Goal: Task Accomplishment & Management: Complete application form

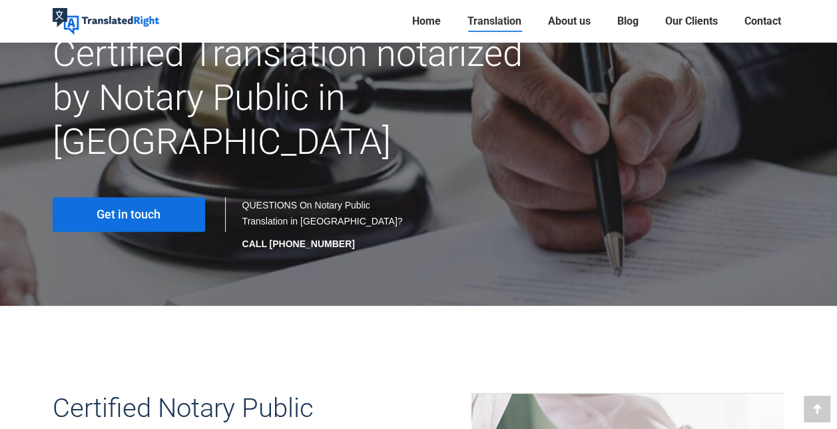
scroll to position [164, 0]
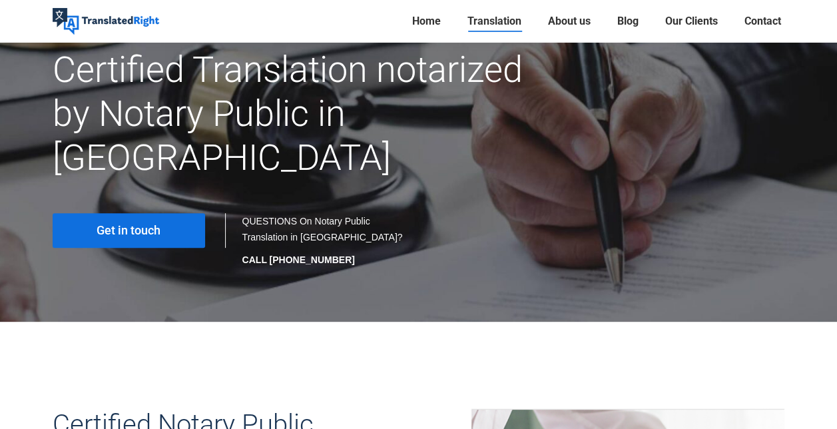
click at [166, 213] on link "Get in touch" at bounding box center [129, 230] width 153 height 35
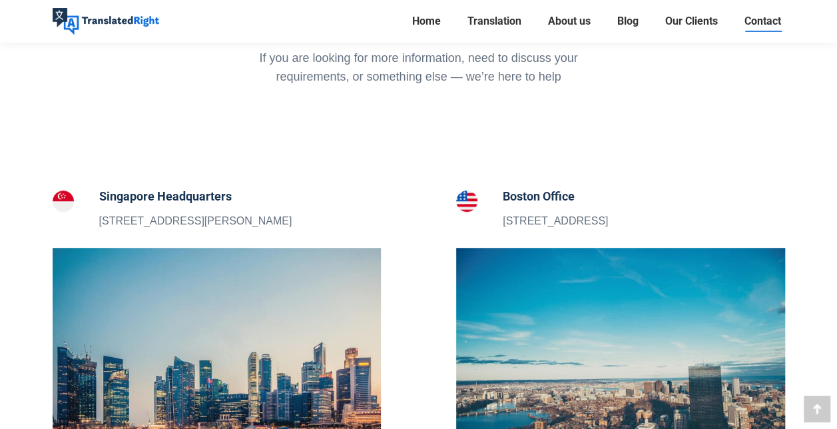
scroll to position [374, 0]
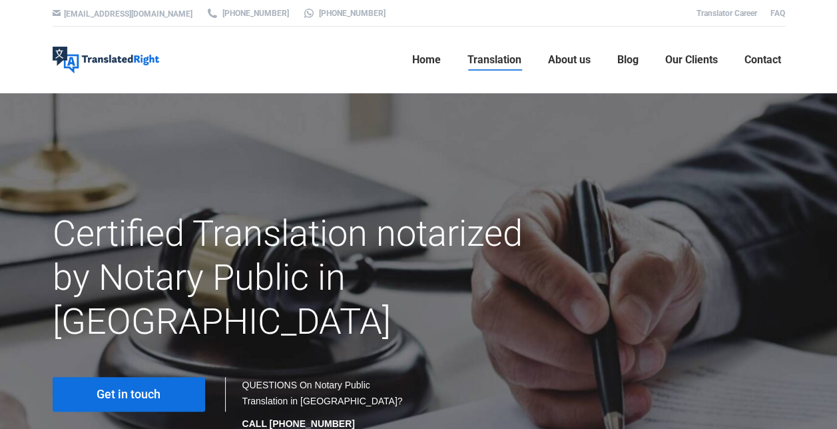
click at [164, 377] on link "Get in touch" at bounding box center [129, 394] width 153 height 35
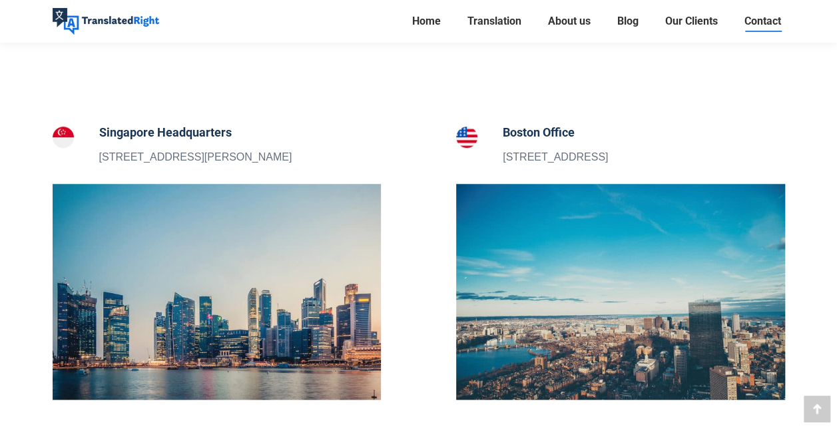
scroll to position [465, 0]
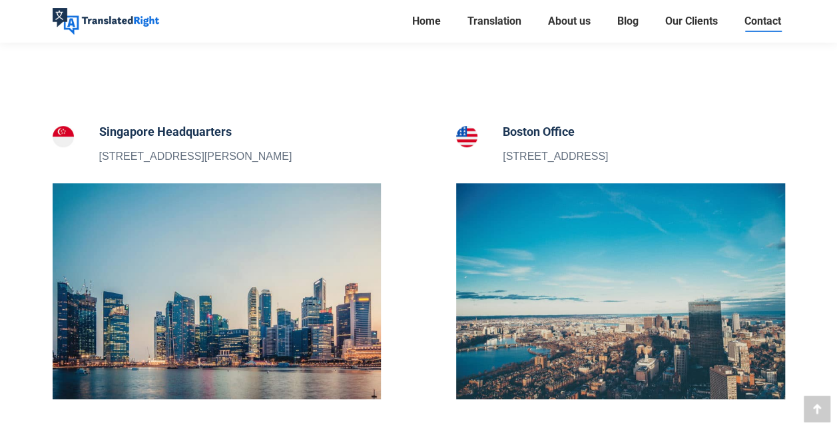
click at [270, 222] on img at bounding box center [217, 291] width 329 height 216
click at [174, 124] on h5 "Singapore Headquarters" at bounding box center [195, 132] width 193 height 19
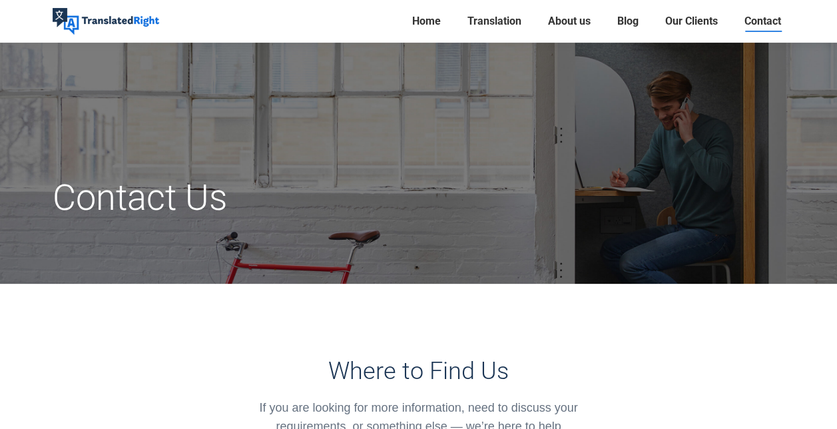
scroll to position [0, 0]
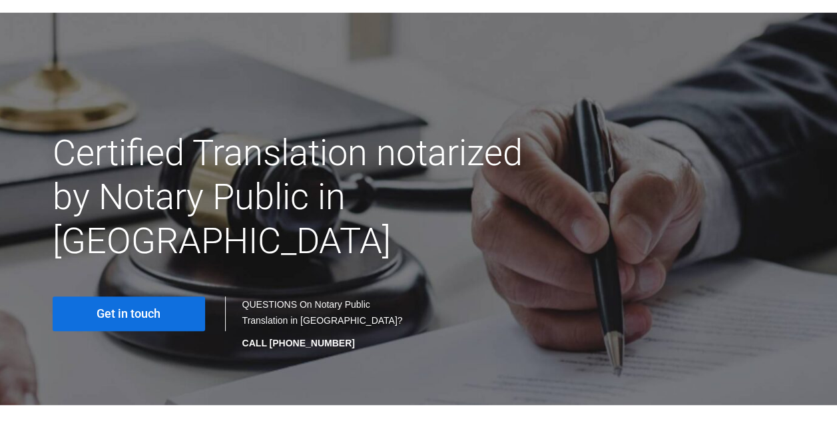
scroll to position [88, 0]
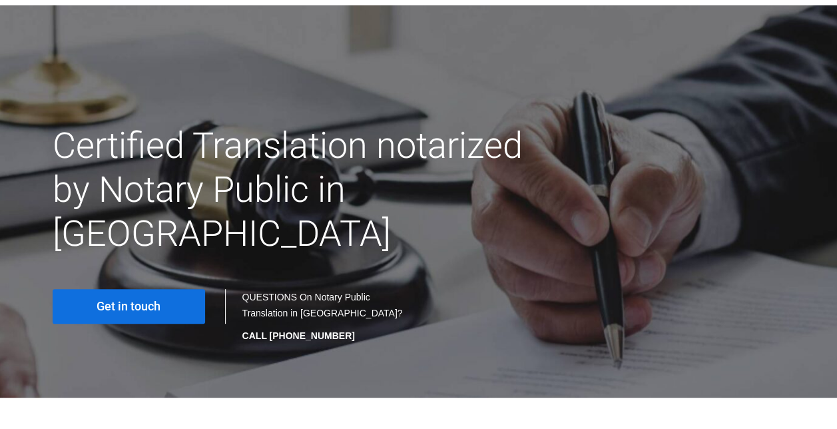
click at [147, 289] on link "Get in touch" at bounding box center [129, 306] width 153 height 35
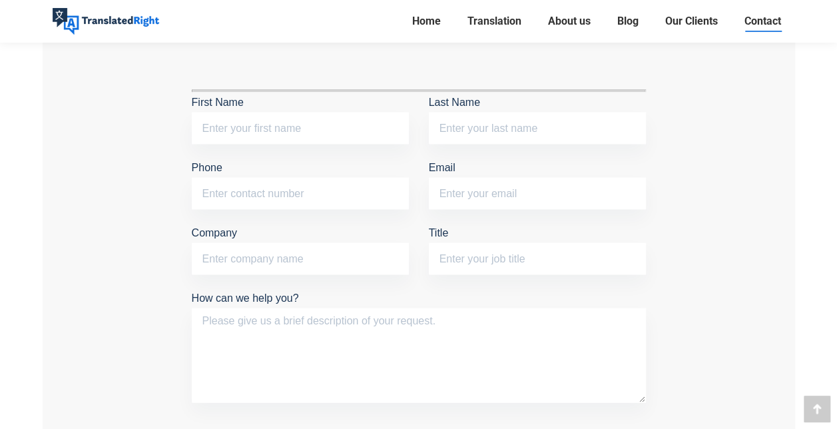
scroll to position [1187, 0]
click at [256, 127] on input "First Name" at bounding box center [300, 129] width 217 height 32
type input "Yuehua"
click at [468, 128] on input "Last Name" at bounding box center [537, 129] width 217 height 32
type input "Zhu"
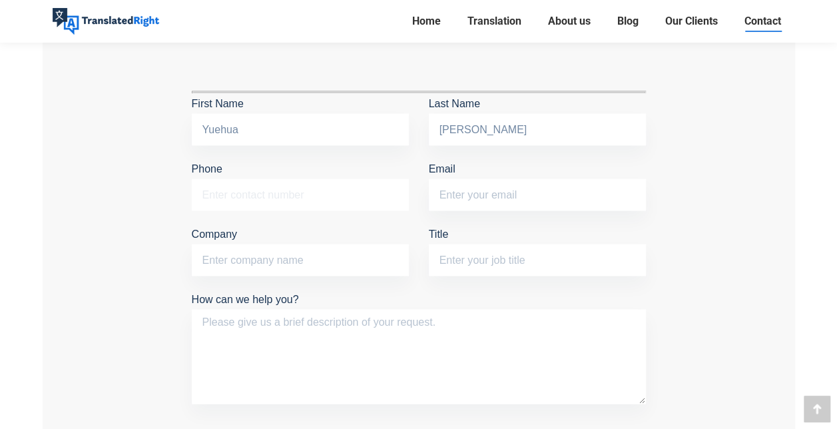
click at [305, 178] on input "Phone" at bounding box center [300, 194] width 217 height 32
type input "91322192"
click at [513, 180] on input "Email" at bounding box center [537, 194] width 217 height 32
type input "2083583105@qq.com"
click at [290, 255] on input "Company" at bounding box center [300, 260] width 217 height 32
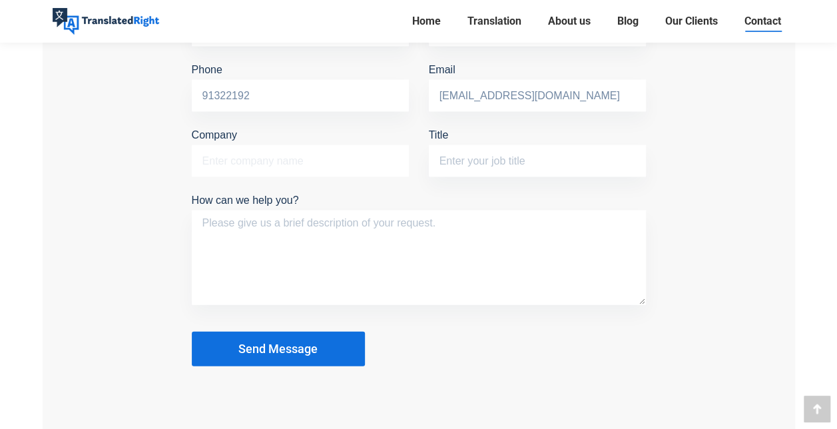
scroll to position [1287, 0]
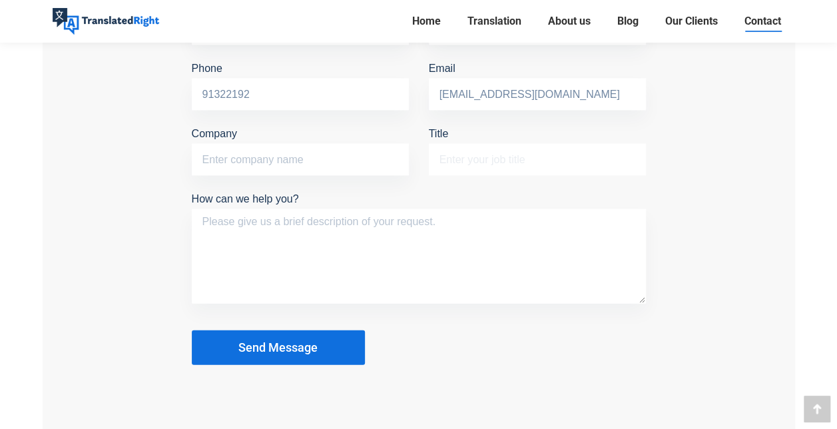
click at [502, 161] on input "Title" at bounding box center [537, 160] width 217 height 32
click at [458, 233] on textarea "How can we help you?" at bounding box center [419, 256] width 454 height 95
click at [515, 155] on input "Title" at bounding box center [537, 160] width 217 height 32
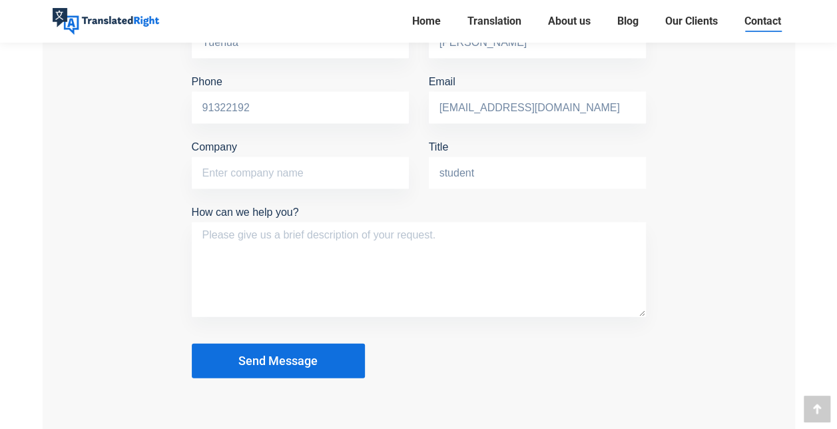
scroll to position [1275, 0]
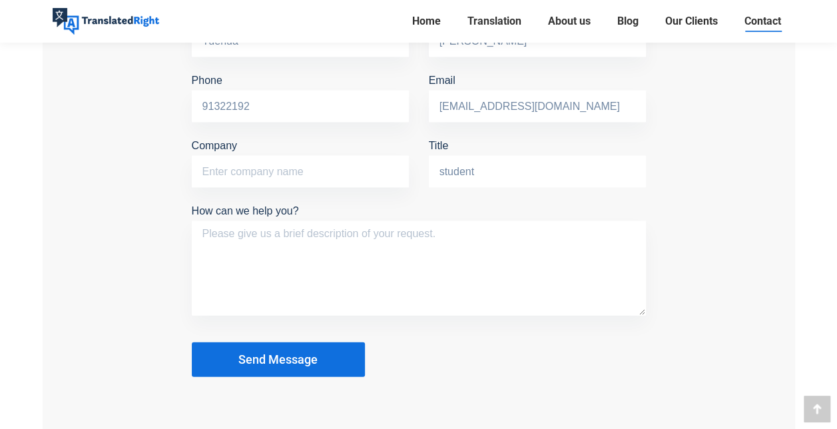
type input "student"
click at [273, 228] on textarea "How can we help you?" at bounding box center [419, 268] width 454 height 95
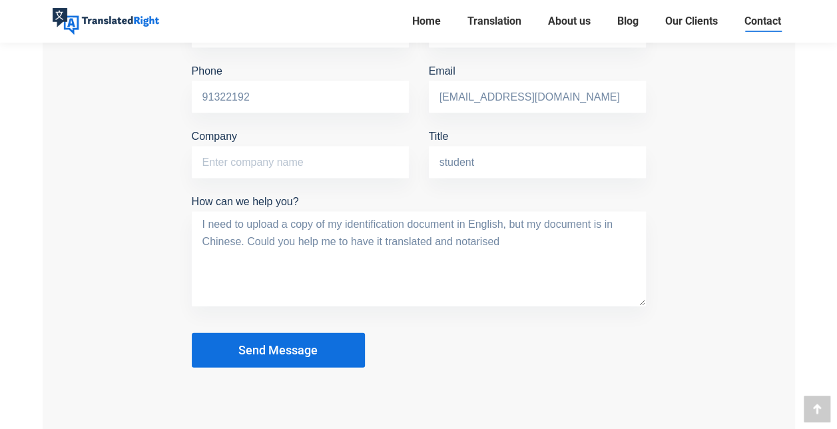
scroll to position [1327, 0]
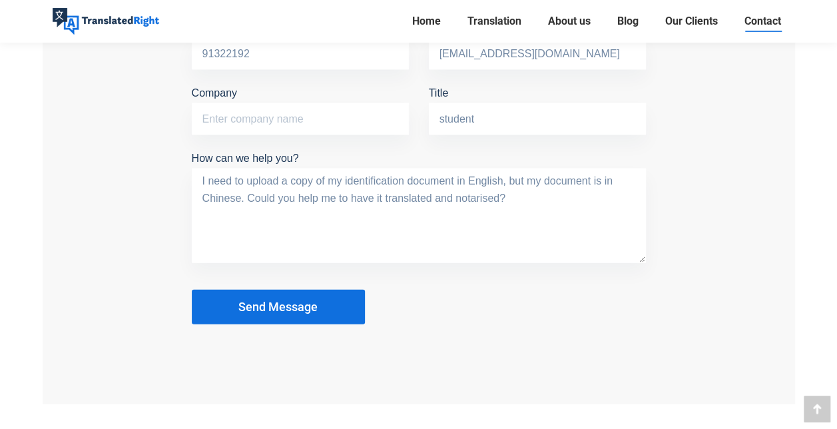
type textarea "I need to upload a copy of my identification document in English, but my docume…"
click at [292, 300] on span "Send Message" at bounding box center [277, 306] width 79 height 13
click at [286, 300] on span "Send Message" at bounding box center [277, 306] width 79 height 13
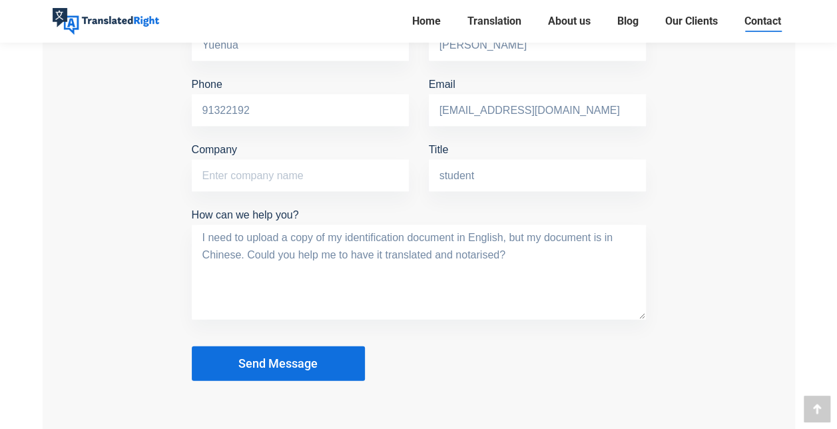
drag, startPoint x: 502, startPoint y: 238, endPoint x: 366, endPoint y: 293, distance: 147.0
click at [366, 293] on textarea "I need to upload a copy of my identification document in English, but my docume…" at bounding box center [419, 272] width 454 height 95
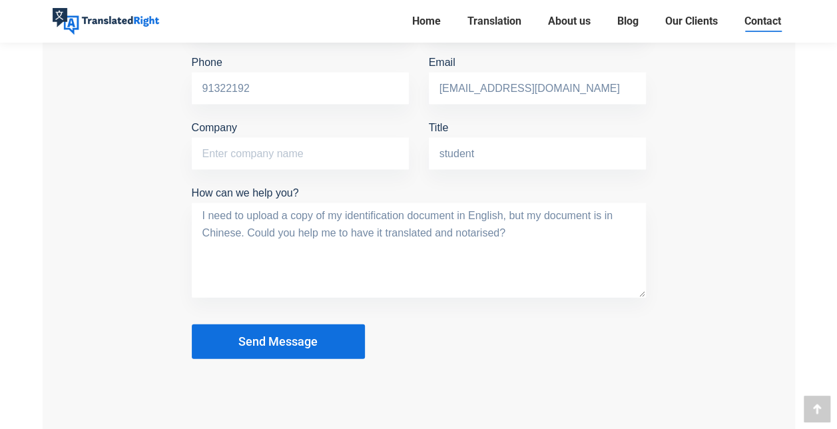
scroll to position [1293, 0]
click at [330, 273] on textarea "I need to upload a copy of my identification document in English, but my docume…" at bounding box center [419, 249] width 454 height 95
click at [295, 326] on button "Send Message" at bounding box center [278, 341] width 173 height 35
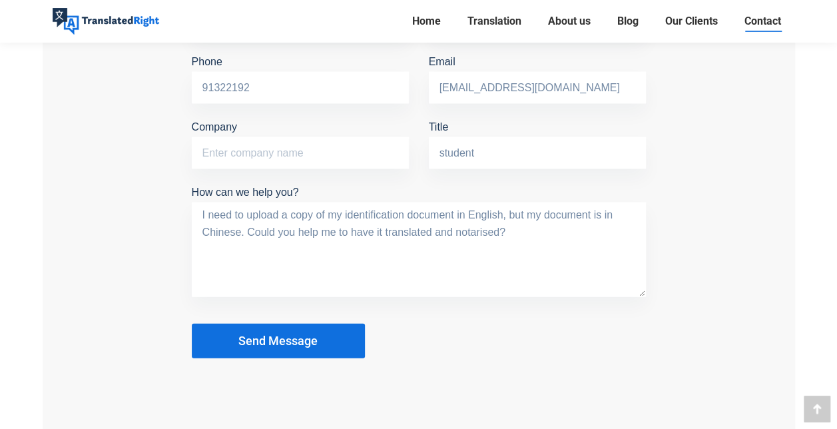
click at [295, 326] on button "Send Message" at bounding box center [278, 341] width 173 height 35
click at [288, 157] on input "Company" at bounding box center [300, 153] width 217 height 32
type input "N"
click at [298, 334] on span "Send Message" at bounding box center [277, 340] width 79 height 13
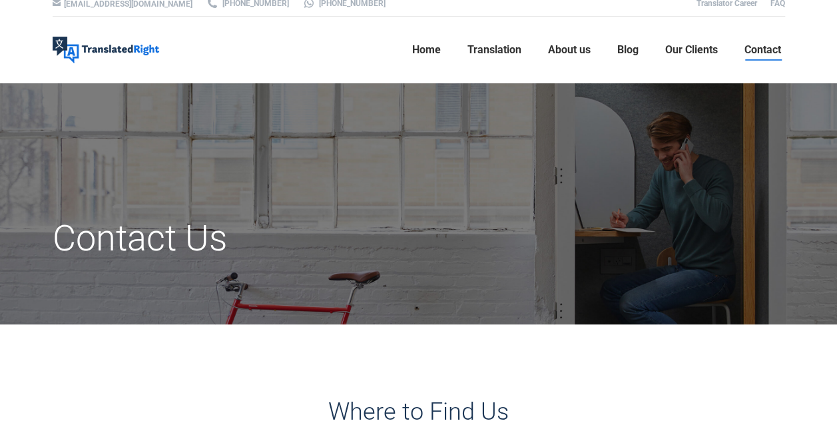
scroll to position [2, 0]
